Goal: Navigation & Orientation: Find specific page/section

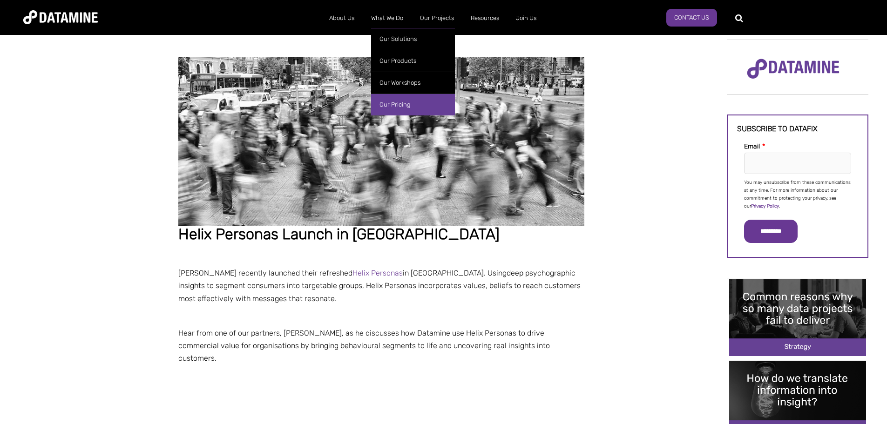
click at [400, 102] on link "Our Pricing" at bounding box center [413, 105] width 84 height 22
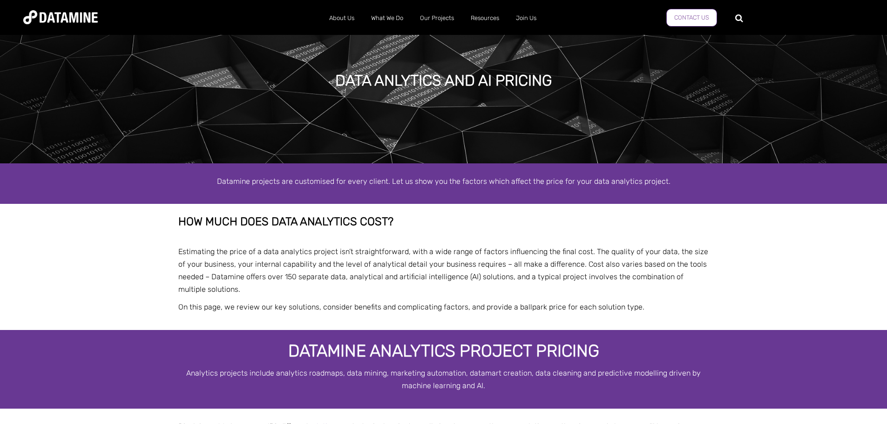
click at [695, 18] on link "Contact Us" at bounding box center [691, 18] width 51 height 18
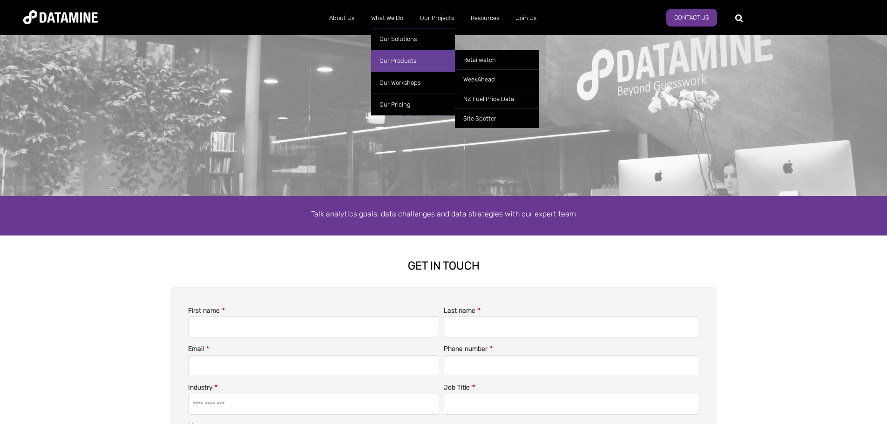
click at [396, 61] on link "Our Products" at bounding box center [413, 61] width 84 height 22
